Goal: Transaction & Acquisition: Purchase product/service

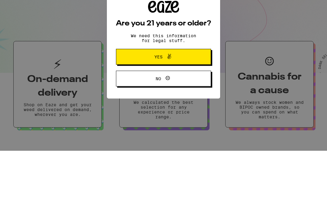
click at [190, 112] on button "Yes" at bounding box center [163, 120] width 95 height 16
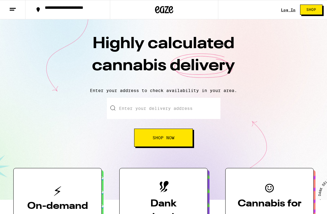
click at [182, 107] on input "Enter your delivery address" at bounding box center [163, 108] width 113 height 21
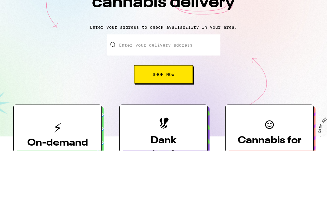
click at [159, 136] on span "Shop Now" at bounding box center [164, 138] width 22 height 4
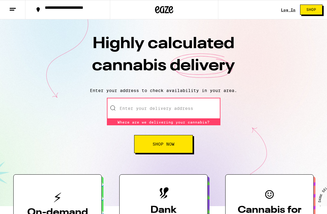
click at [11, 10] on line at bounding box center [12, 10] width 5 height 0
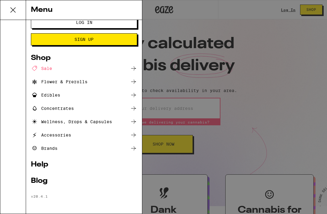
scroll to position [11, 0]
click at [87, 80] on div "Flower & Prerolls" at bounding box center [59, 81] width 57 height 7
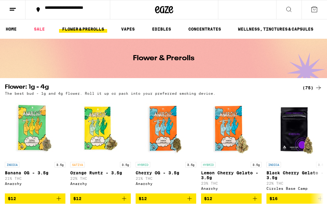
click at [288, 10] on icon at bounding box center [288, 9] width 7 height 7
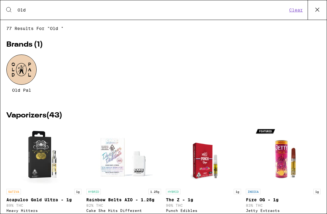
type input "Old"
click at [21, 70] on div at bounding box center [21, 69] width 30 height 30
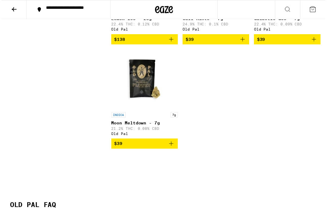
scroll to position [1019, 0]
